Goal: Task Accomplishment & Management: Use online tool/utility

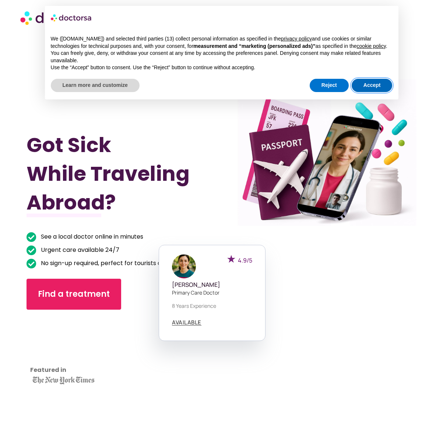
click at [378, 92] on button "Accept" at bounding box center [372, 85] width 41 height 13
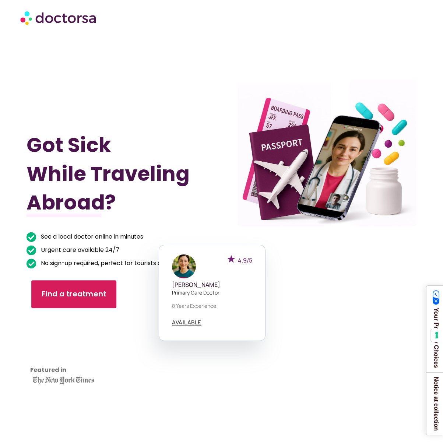
click at [82, 288] on link "Find a treatment" at bounding box center [73, 294] width 85 height 28
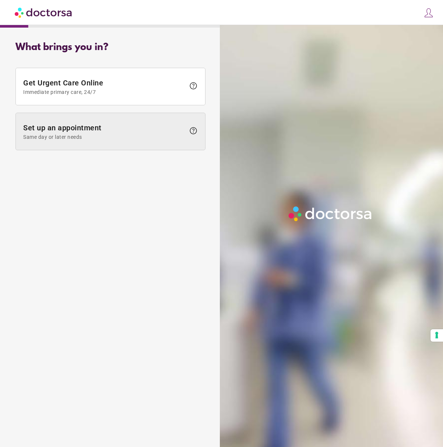
click at [189, 130] on span "help" at bounding box center [193, 130] width 9 height 9
